Goal: Task Accomplishment & Management: Complete application form

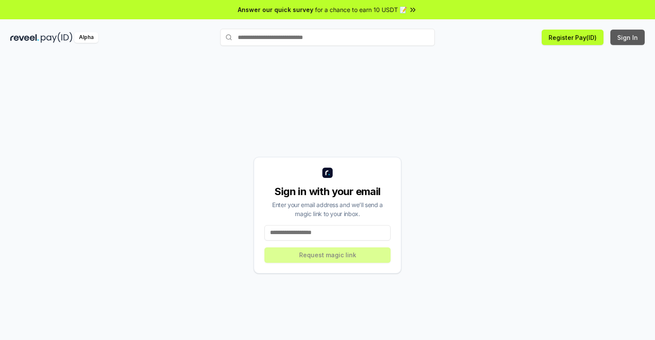
click at [628, 37] on button "Sign In" at bounding box center [627, 37] width 34 height 15
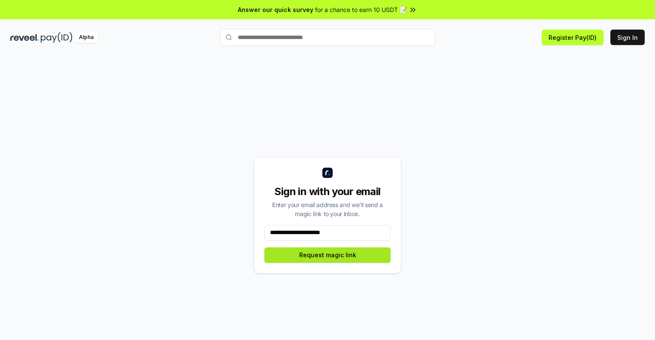
type input "**********"
click at [327, 255] on button "Request magic link" at bounding box center [327, 255] width 126 height 15
